Goal: Task Accomplishment & Management: Complete application form

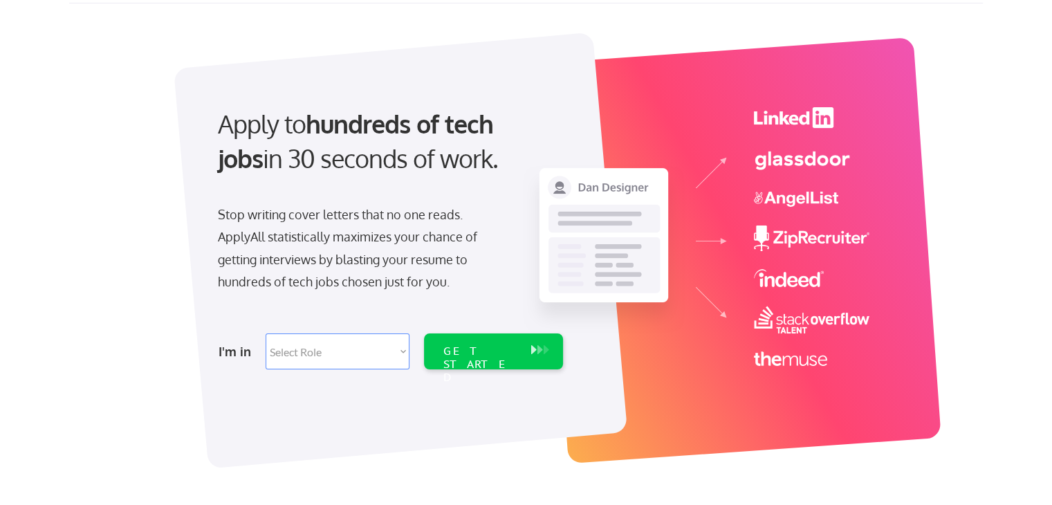
scroll to position [138, 0]
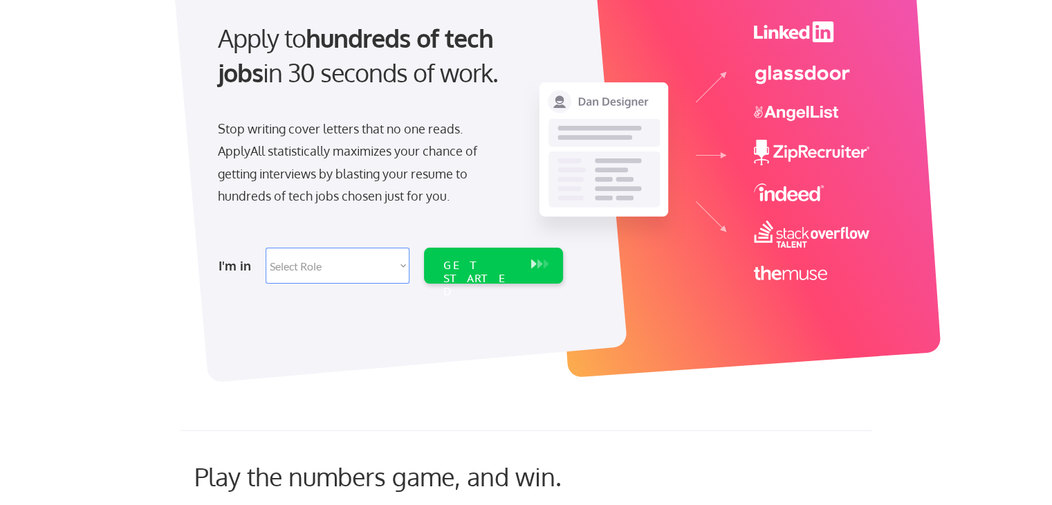
click at [402, 263] on select "Select Role Software Engineering Product Management Customer Success Sales UI/U…" at bounding box center [338, 266] width 144 height 36
select select ""hr_recruiting""
click at [266, 248] on select "Select Role Software Engineering Product Management Customer Success Sales UI/U…" at bounding box center [338, 266] width 144 height 36
select select ""hr_recruiting""
click at [514, 267] on div "GET STARTED" at bounding box center [480, 279] width 74 height 40
